Goal: Browse casually

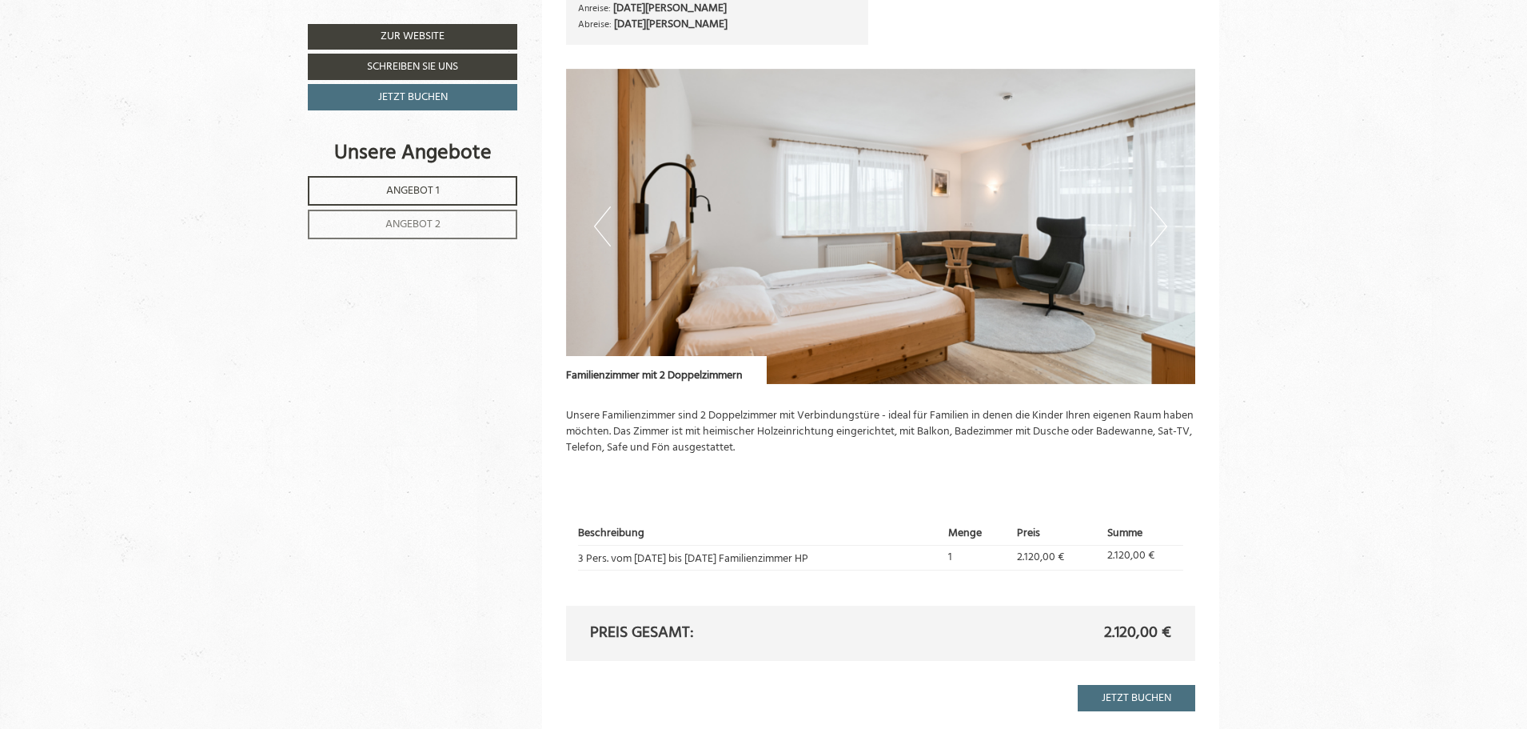
scroll to position [1172, 0]
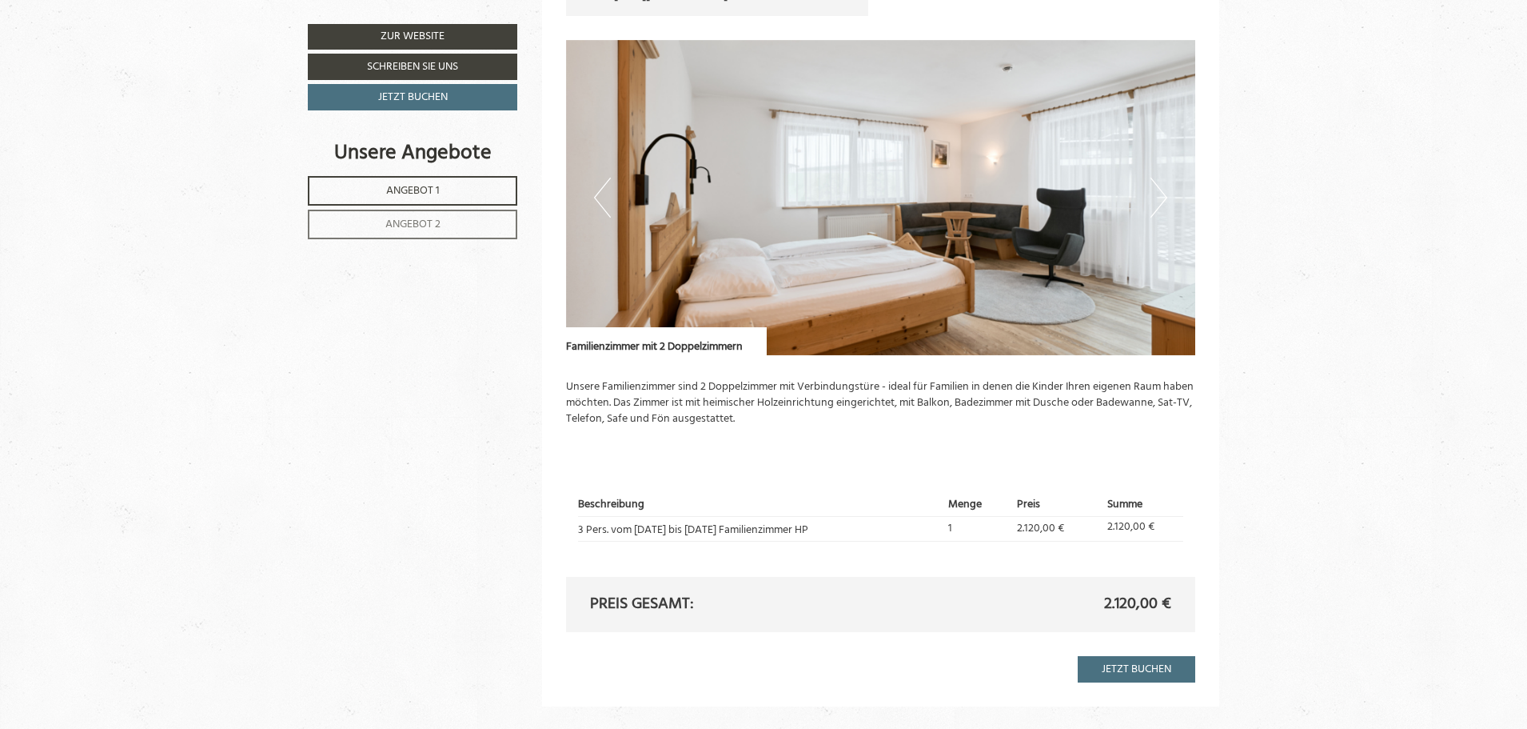
click at [1160, 201] on button "Next" at bounding box center [1159, 198] width 17 height 40
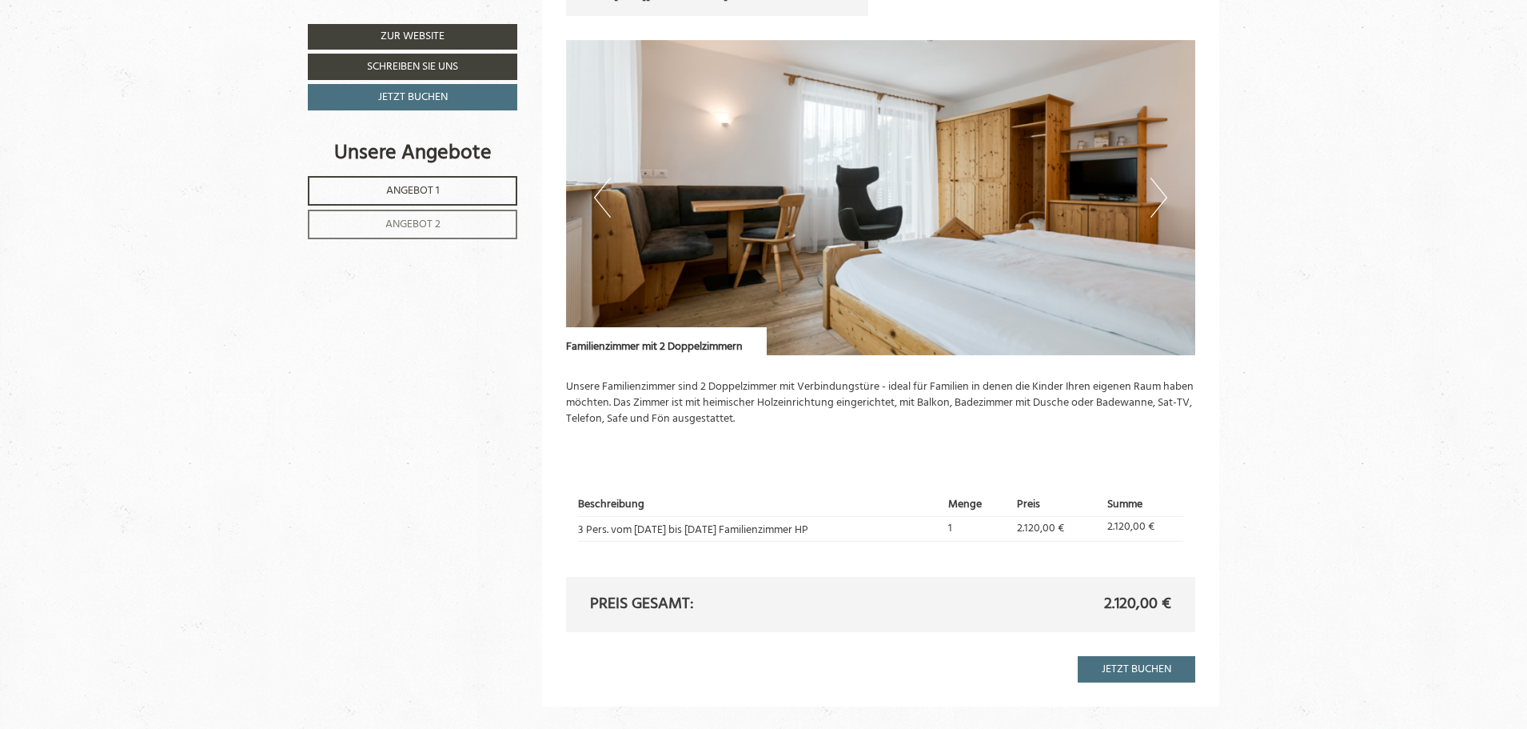
click at [1160, 201] on button "Next" at bounding box center [1159, 198] width 17 height 40
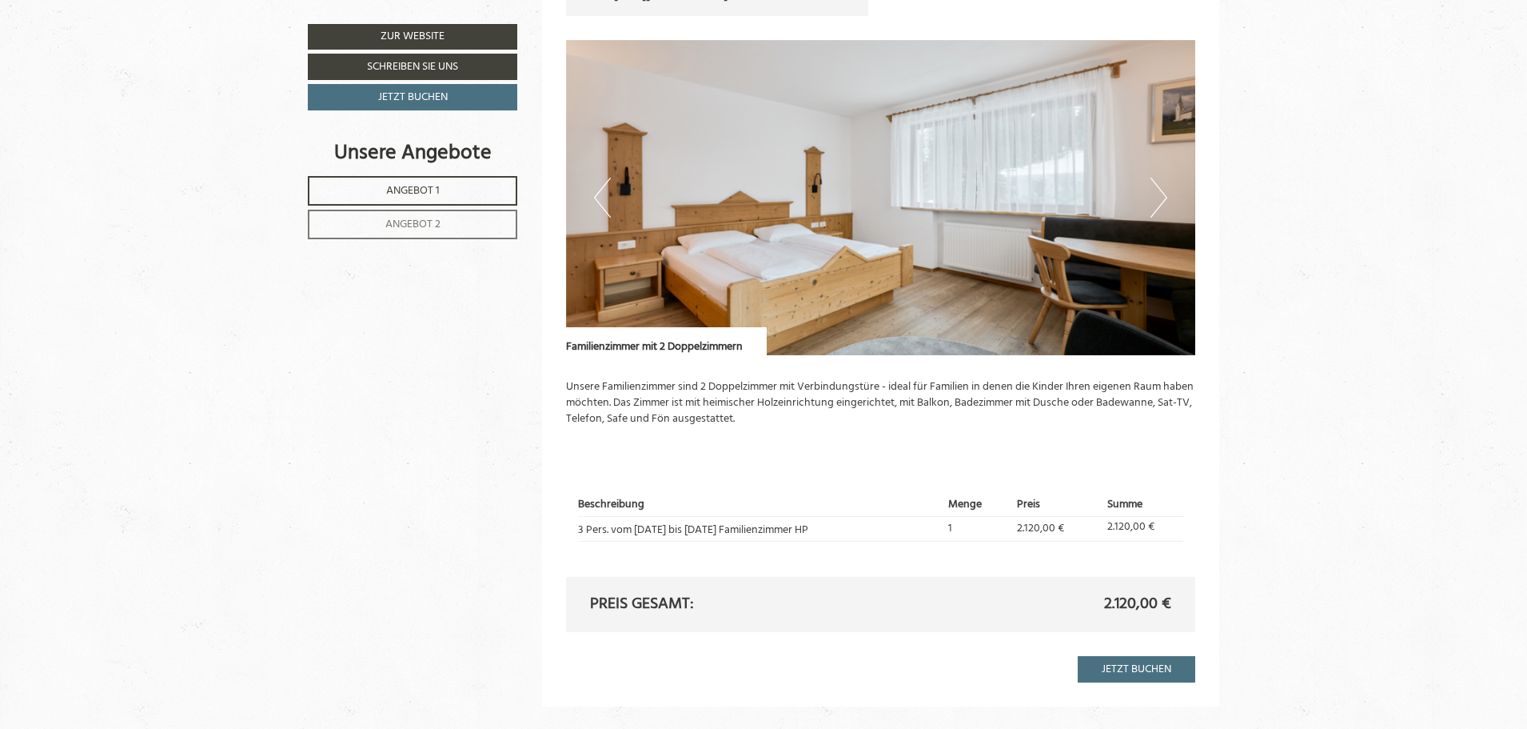
click at [1160, 201] on button "Next" at bounding box center [1159, 198] width 17 height 40
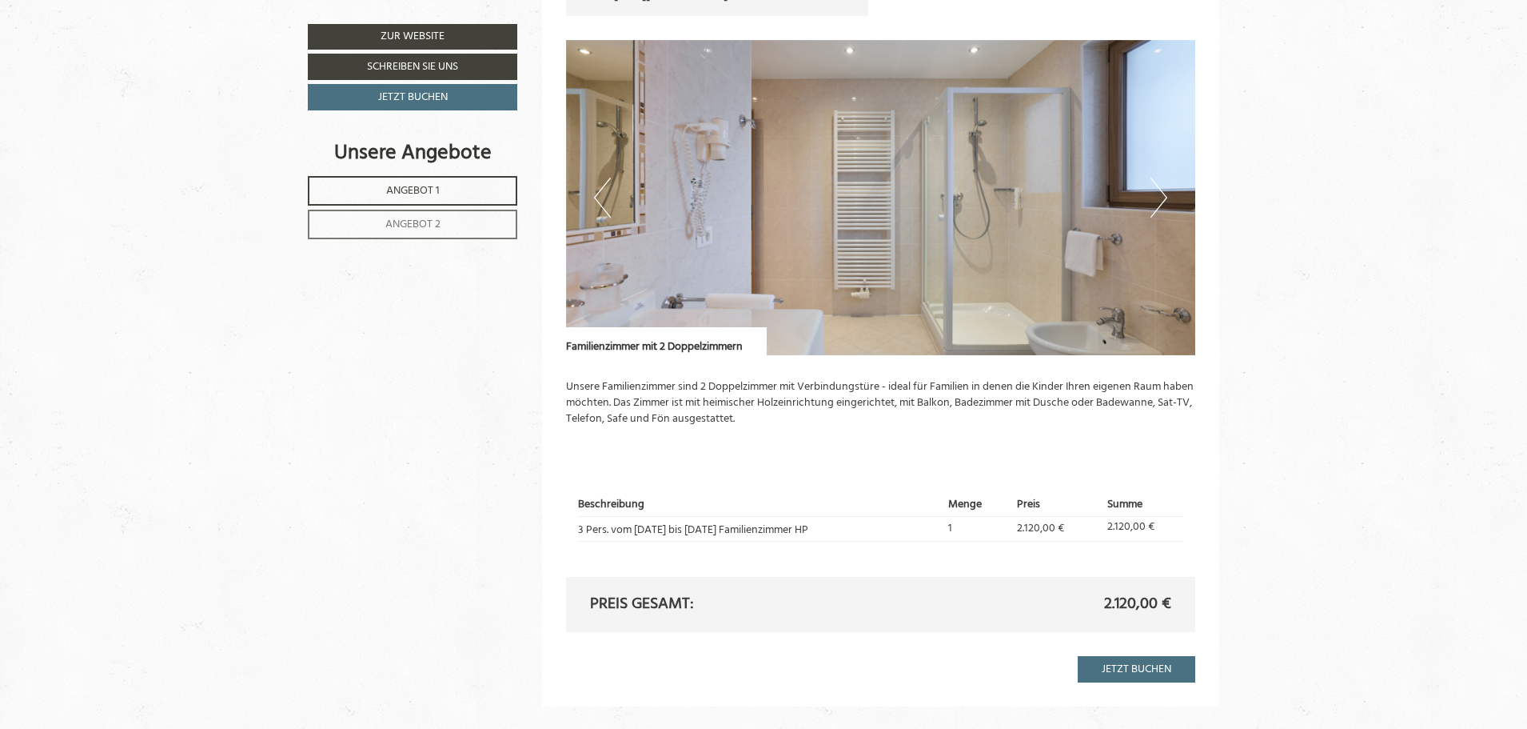
click at [1160, 201] on button "Next" at bounding box center [1159, 198] width 17 height 40
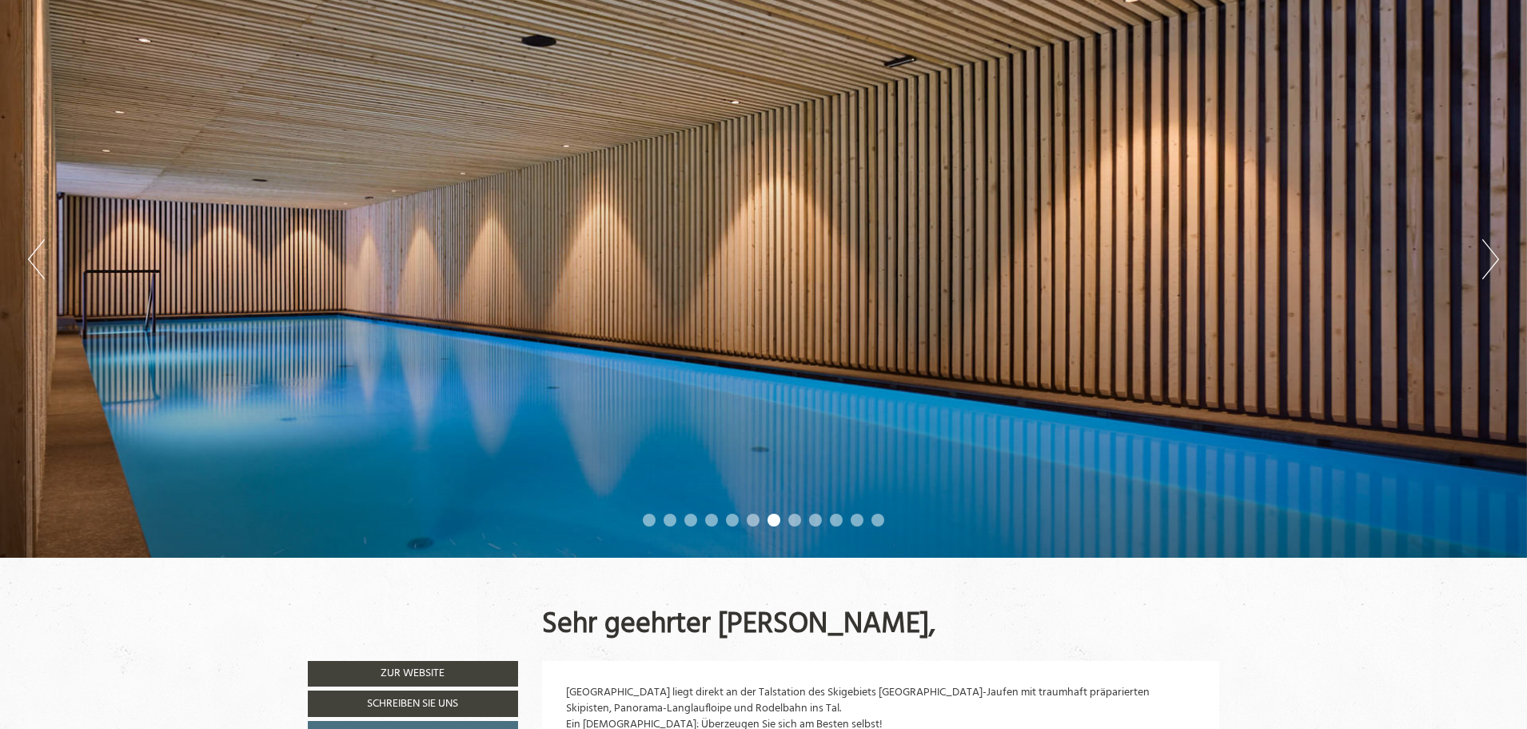
scroll to position [0, 0]
